Goal: Task Accomplishment & Management: Manage account settings

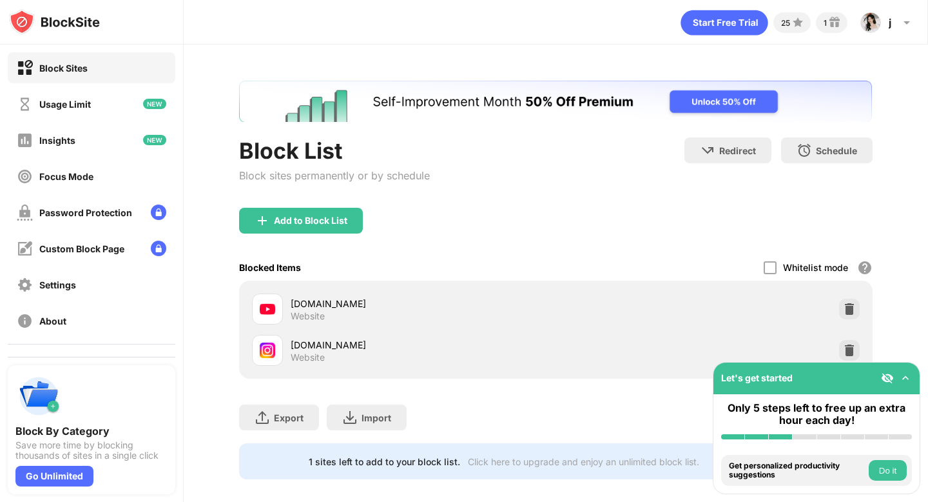
scroll to position [23, 0]
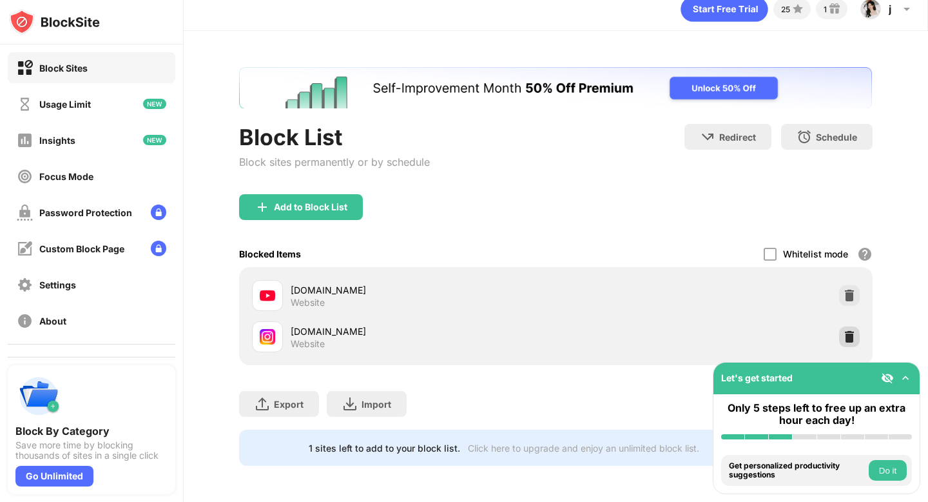
click at [845, 330] on img at bounding box center [849, 336] width 13 height 13
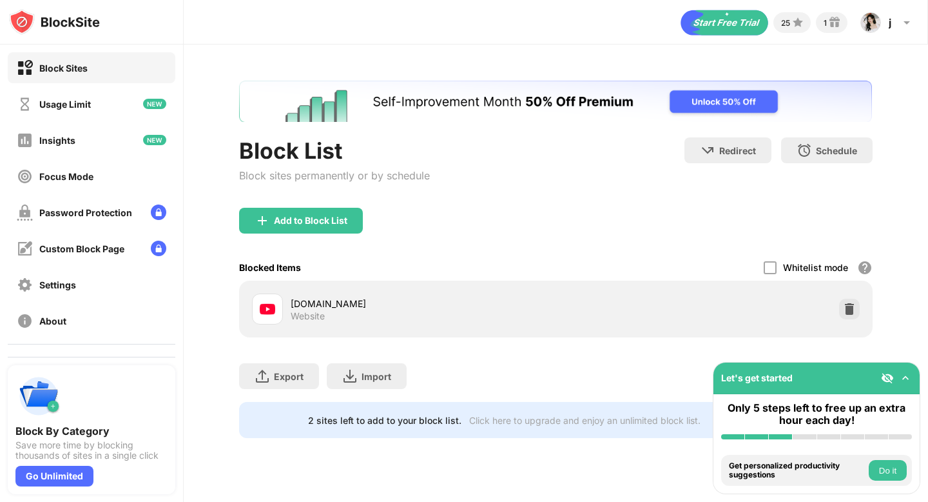
scroll to position [0, 0]
click at [75, 167] on div "Focus Mode" at bounding box center [92, 176] width 168 height 31
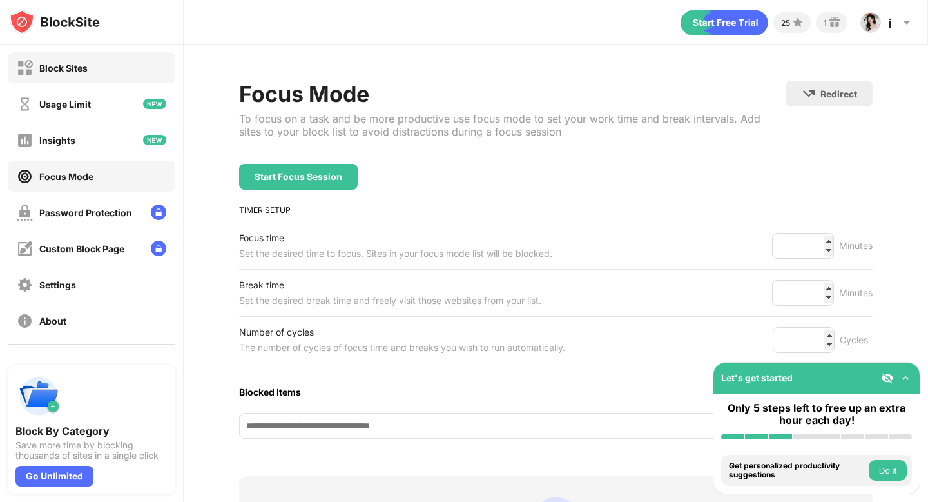
click at [121, 65] on div "Block Sites" at bounding box center [92, 67] width 168 height 31
